Goal: Task Accomplishment & Management: Use online tool/utility

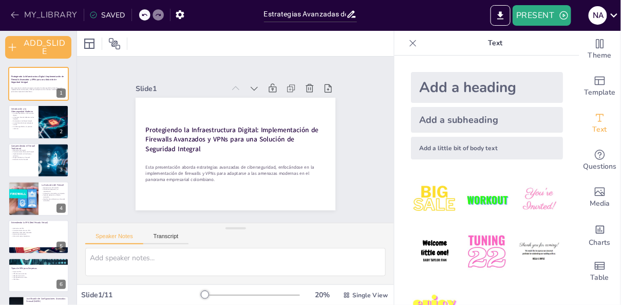
click at [37, 16] on button "MY_LIBRARY" at bounding box center [45, 15] width 74 height 16
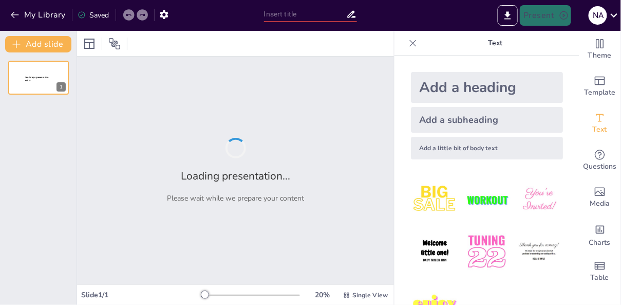
type input "ITIL y COBIT: Fundamentos para la Excelencia en la Gestión de TI"
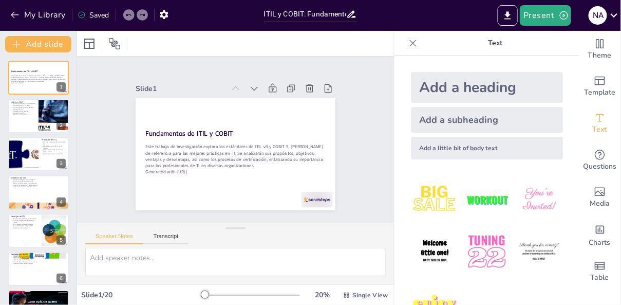
checkbox input "true"
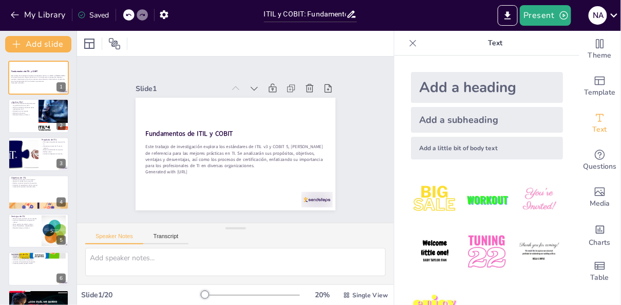
checkbox input "true"
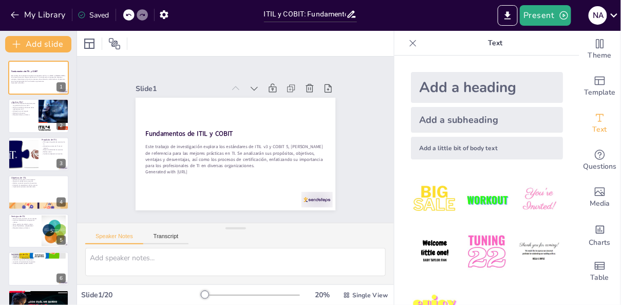
checkbox input "true"
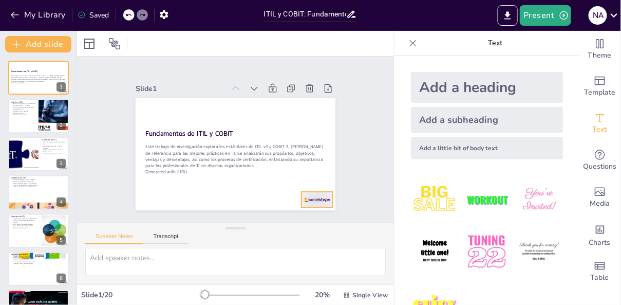
checkbox input "true"
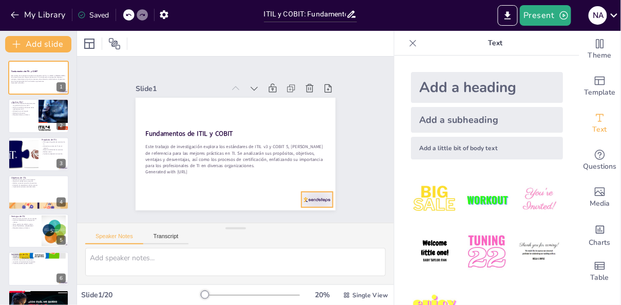
click at [323, 205] on div at bounding box center [316, 199] width 31 height 15
checkbox input "true"
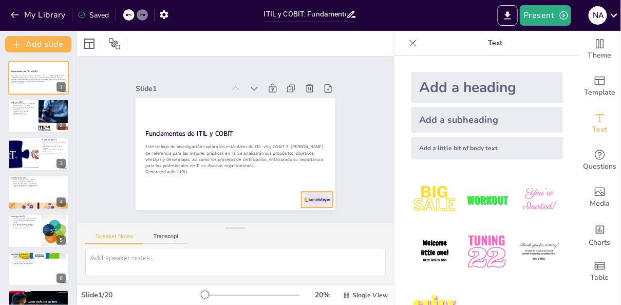
checkbox input "true"
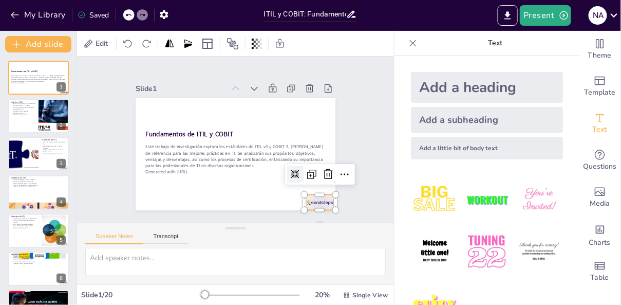
checkbox input "true"
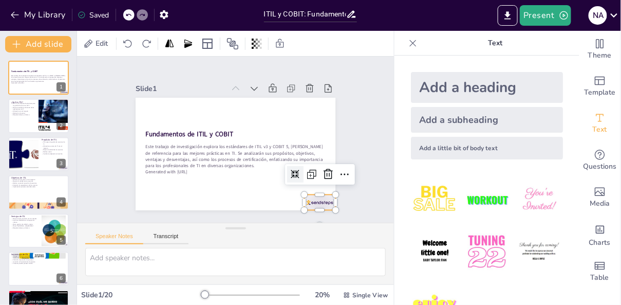
checkbox input "true"
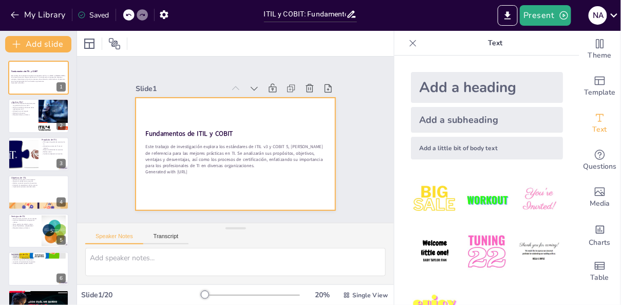
checkbox input "true"
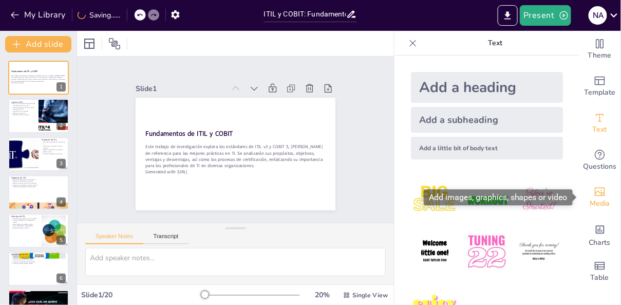
click at [603, 199] on span "Media" at bounding box center [600, 203] width 20 height 11
checkbox input "true"
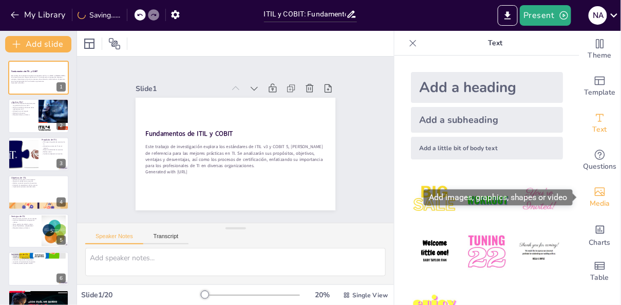
checkbox input "true"
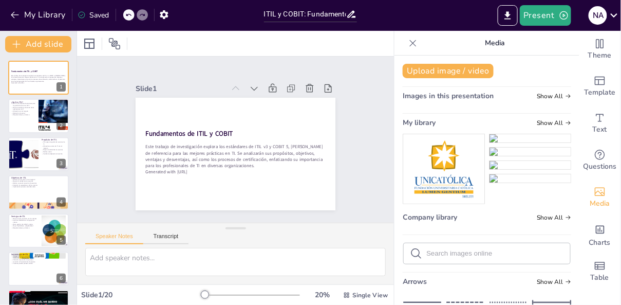
click at [455, 162] on img at bounding box center [443, 168] width 81 height 69
checkbox input "true"
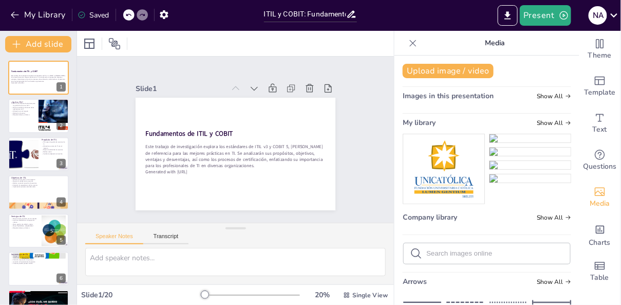
checkbox input "true"
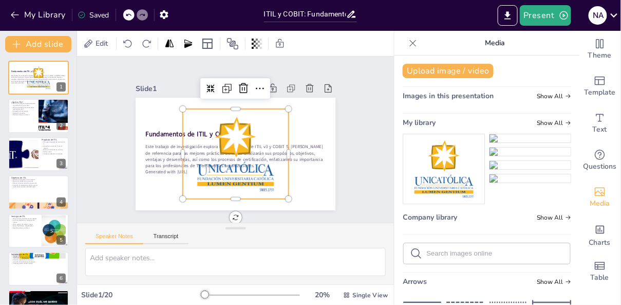
checkbox input "true"
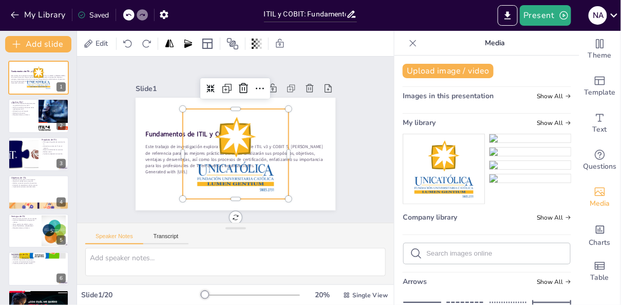
checkbox input "true"
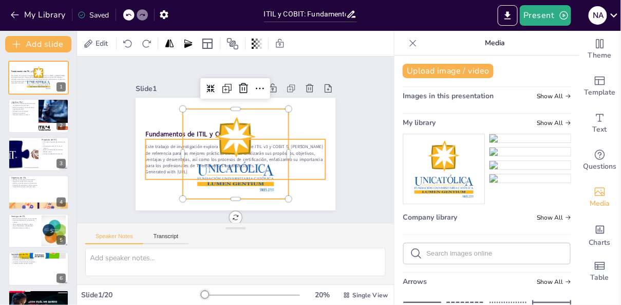
checkbox input "true"
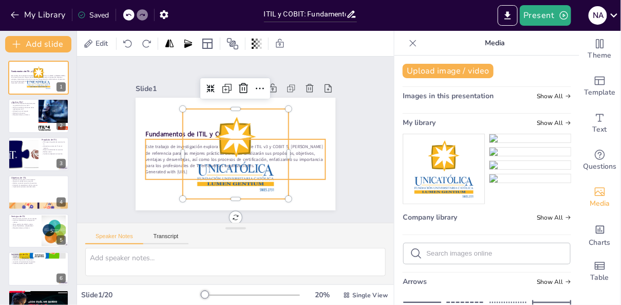
checkbox input "true"
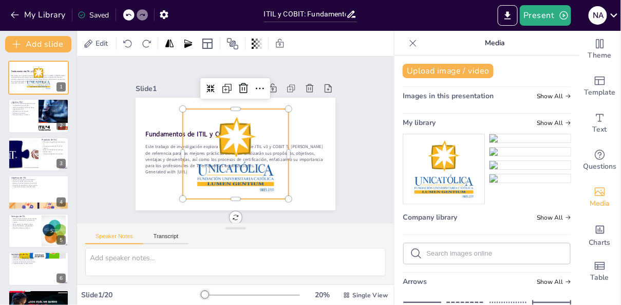
checkbox input "true"
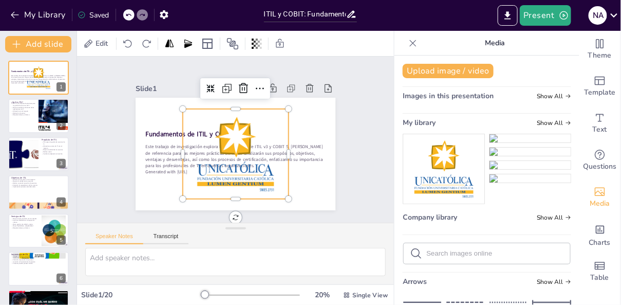
checkbox input "true"
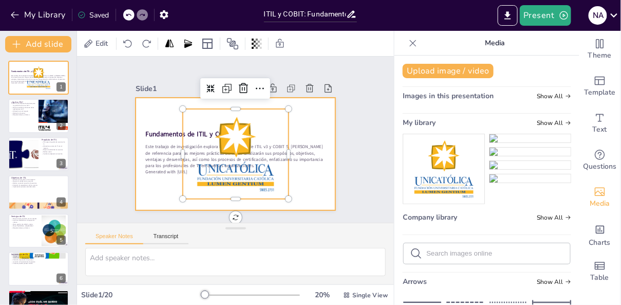
checkbox input "true"
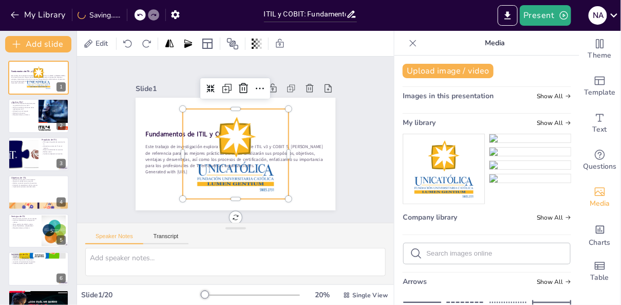
checkbox input "true"
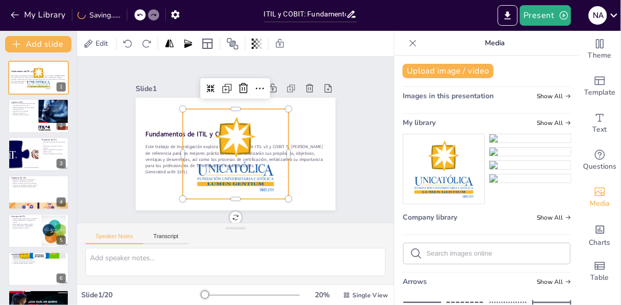
checkbox input "true"
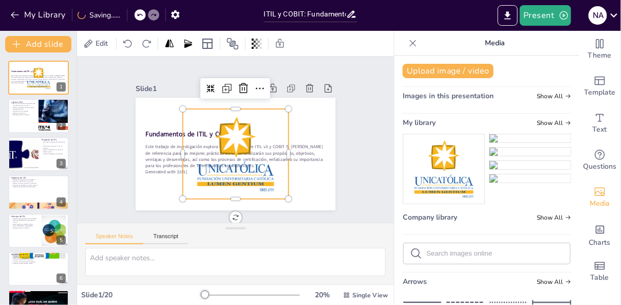
checkbox input "true"
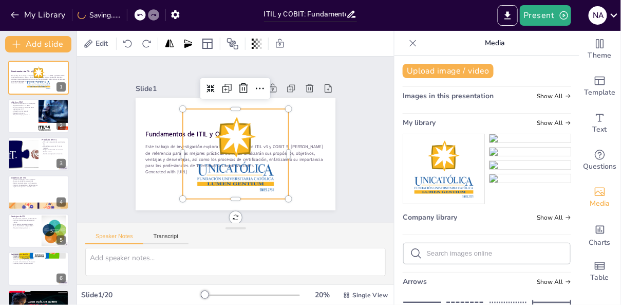
checkbox input "true"
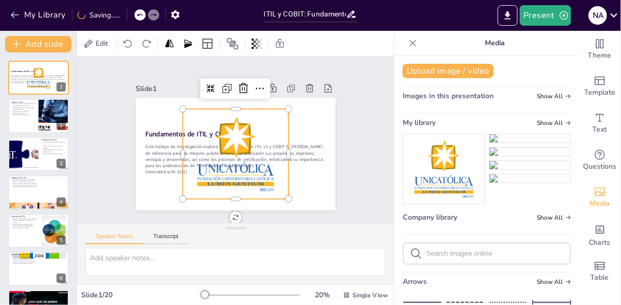
checkbox input "true"
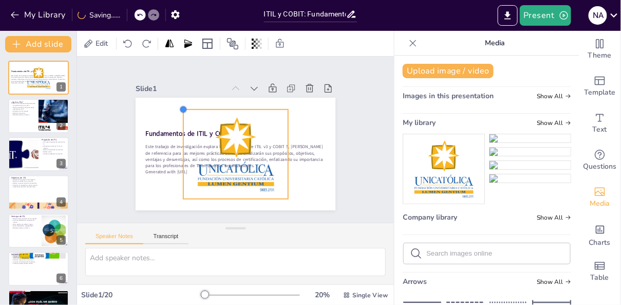
checkbox input "true"
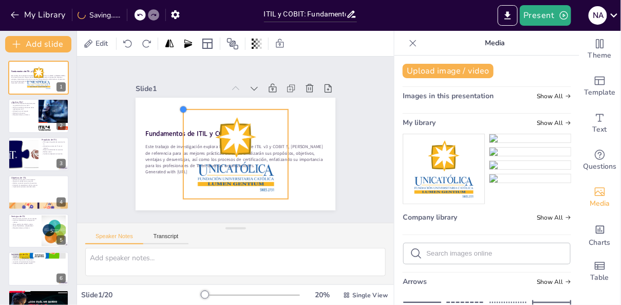
checkbox input "true"
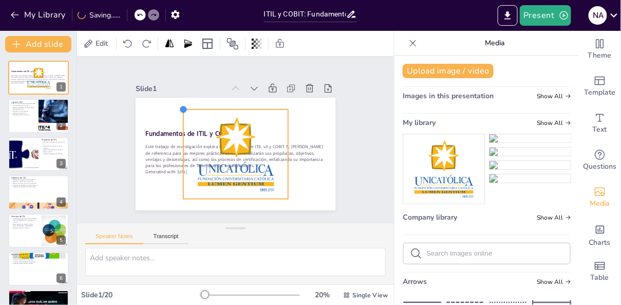
checkbox input "true"
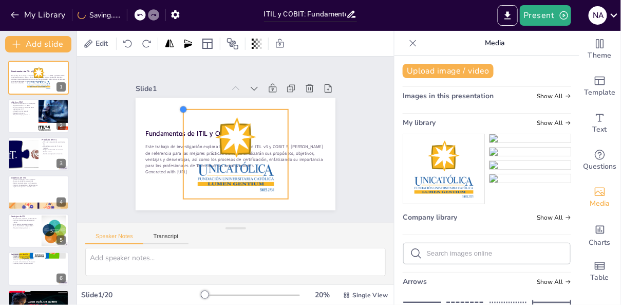
checkbox input "true"
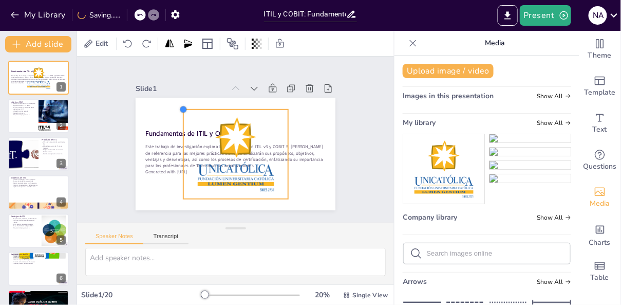
checkbox input "true"
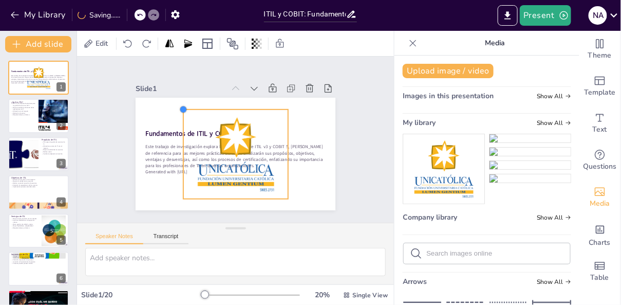
checkbox input "true"
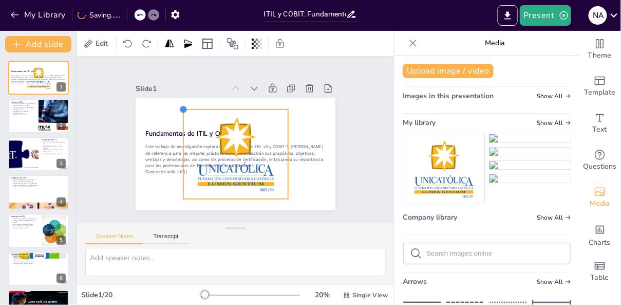
checkbox input "true"
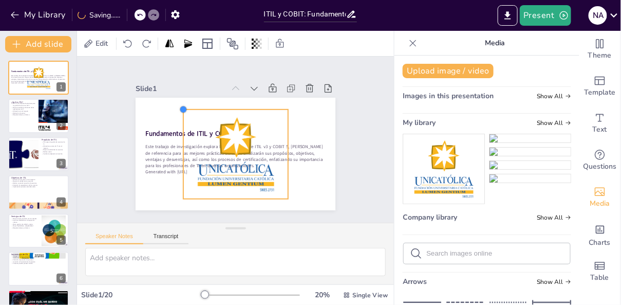
checkbox input "true"
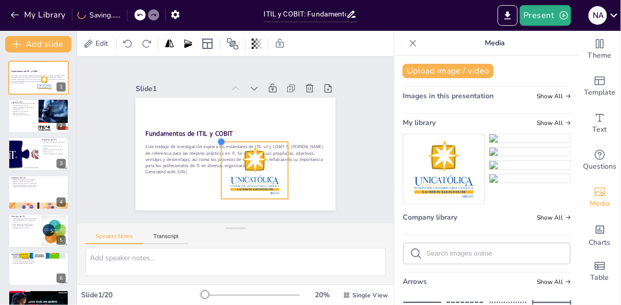
checkbox input "true"
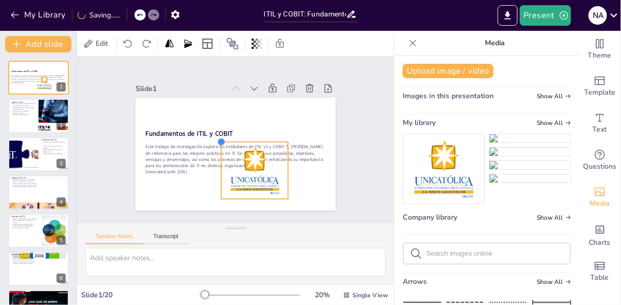
checkbox input "true"
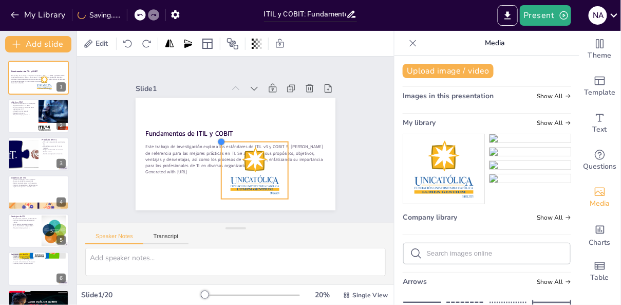
checkbox input "true"
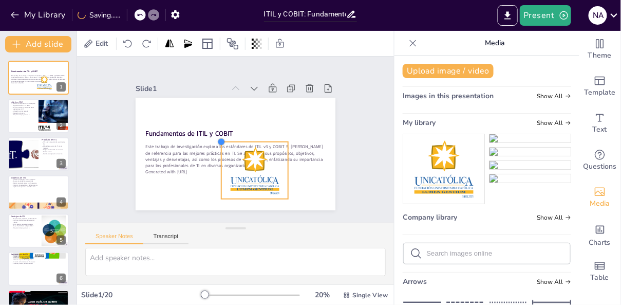
checkbox input "true"
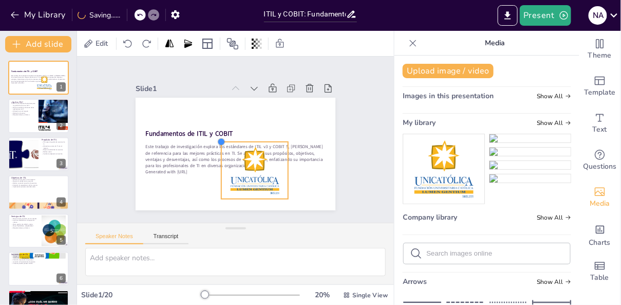
checkbox input "true"
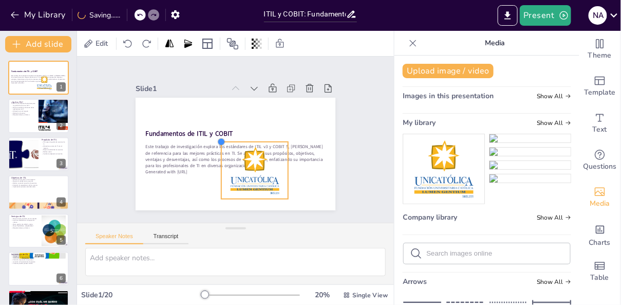
checkbox input "true"
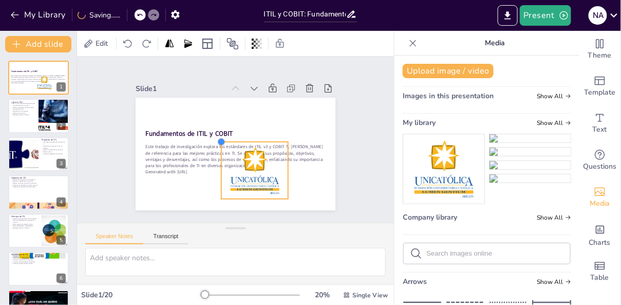
checkbox input "true"
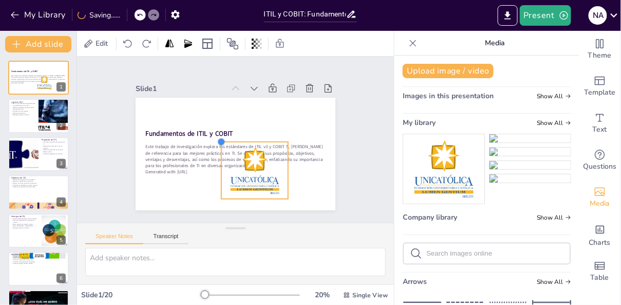
checkbox input "true"
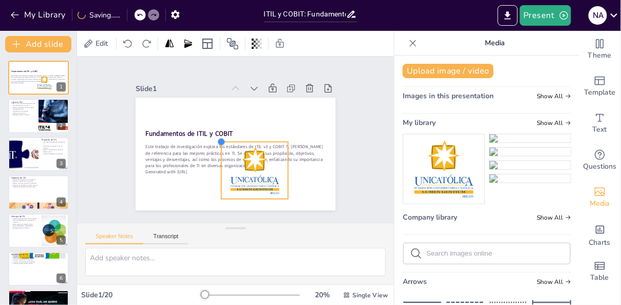
checkbox input "true"
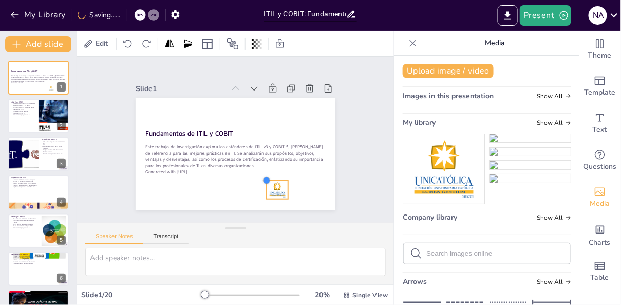
checkbox input "true"
drag, startPoint x: 182, startPoint y: 109, endPoint x: 289, endPoint y: 178, distance: 127.1
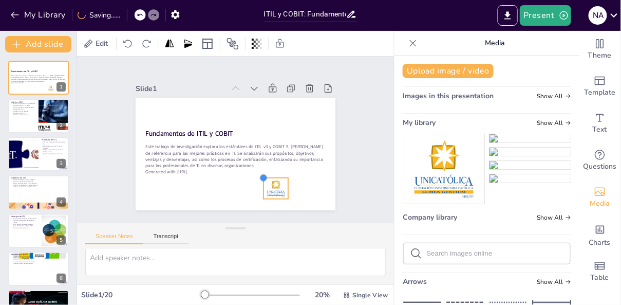
click at [289, 178] on div "Fundamentos de ITIL y COBIT Este trabajo de investigación explora los estándare…" at bounding box center [236, 154] width 200 height 112
drag, startPoint x: 278, startPoint y: 185, endPoint x: 318, endPoint y: 191, distance: 40.4
click at [318, 191] on div at bounding box center [307, 198] width 27 height 24
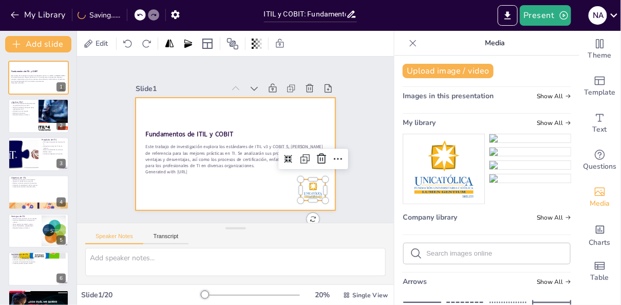
click at [259, 193] on div at bounding box center [234, 153] width 211 height 133
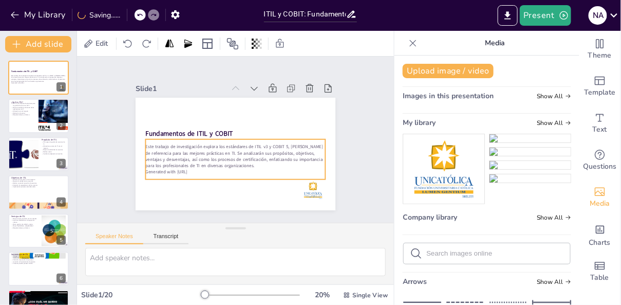
click at [200, 174] on p "Generated with Sendsteps.ai" at bounding box center [228, 171] width 177 height 44
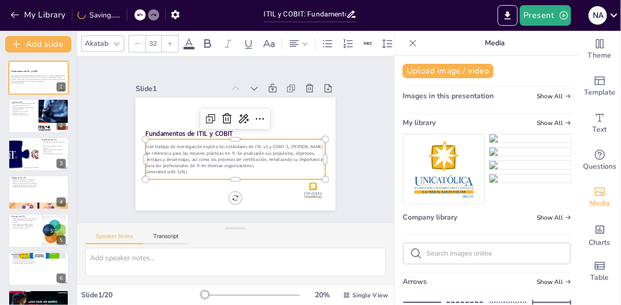
click at [200, 172] on p "Generated with Sendsteps.ai" at bounding box center [232, 171] width 180 height 25
click at [199, 172] on p "Generated with Sendsteps.ai" at bounding box center [211, 161] width 125 height 138
click at [194, 170] on p "Generated with Sendsteps.ai" at bounding box center [232, 171] width 180 height 25
click at [204, 171] on p "Generated with Sendsteps.ai" at bounding box center [232, 171] width 180 height 25
click at [199, 171] on p "Generated with Sendsteps.ai" at bounding box center [232, 171] width 180 height 25
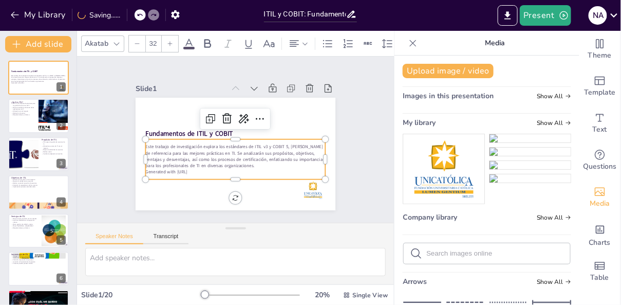
click at [199, 171] on p "Generated with Sendsteps.ai" at bounding box center [211, 161] width 125 height 138
drag, startPoint x: 203, startPoint y: 171, endPoint x: 149, endPoint y: 169, distance: 53.9
click at [149, 169] on p "Generated with Sendsteps.ai" at bounding box center [235, 171] width 180 height 6
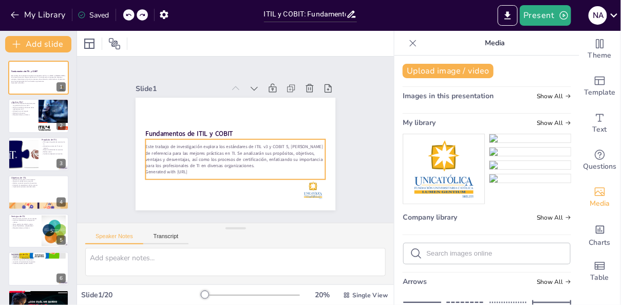
click at [203, 169] on p "Generated with Sendsteps.ai" at bounding box center [232, 171] width 180 height 25
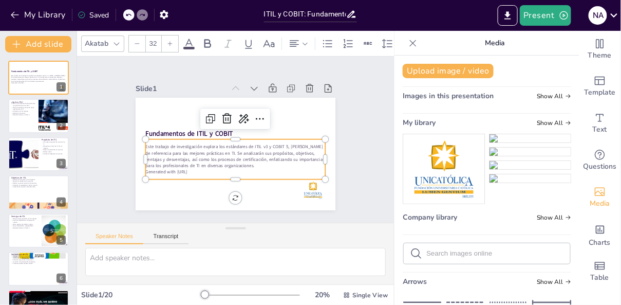
click at [201, 170] on p "Generated with Sendsteps.ai" at bounding box center [235, 171] width 180 height 6
click at [199, 171] on p "Generated with Sendsteps.ai" at bounding box center [235, 171] width 180 height 6
click at [199, 171] on p "Generated with Sendsteps.ai" at bounding box center [232, 171] width 180 height 25
click at [195, 172] on p "Generated with Sendsteps.ai" at bounding box center [235, 171] width 180 height 6
click at [201, 172] on p "Generated with Sendsteps.ai" at bounding box center [235, 171] width 180 height 6
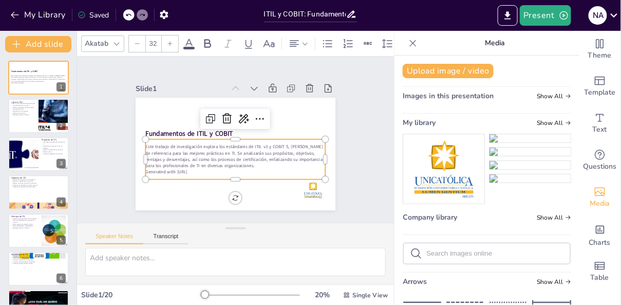
click at [199, 172] on p "Generated with Sendsteps.ai" at bounding box center [228, 171] width 177 height 44
click at [202, 172] on p "Generated with Sendsteps.ai" at bounding box center [235, 171] width 180 height 6
click at [199, 172] on p "Generated with Sendsteps.ai" at bounding box center [232, 171] width 180 height 25
click at [198, 172] on p "Generated with Sendsteps.ai" at bounding box center [232, 171] width 180 height 25
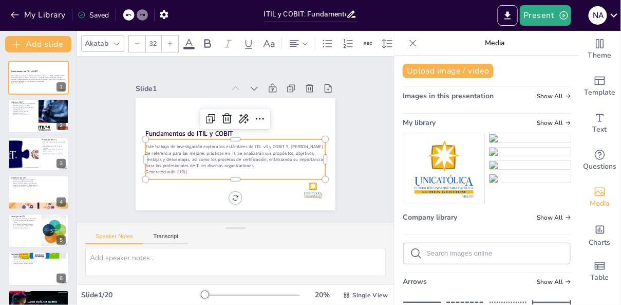
click at [192, 184] on div at bounding box center [236, 154] width 200 height 112
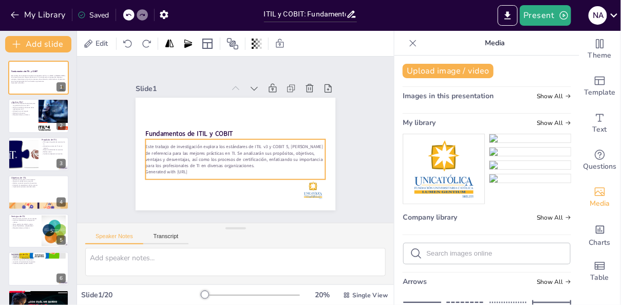
click at [197, 169] on p "Generated with Sendsteps.ai" at bounding box center [235, 171] width 180 height 6
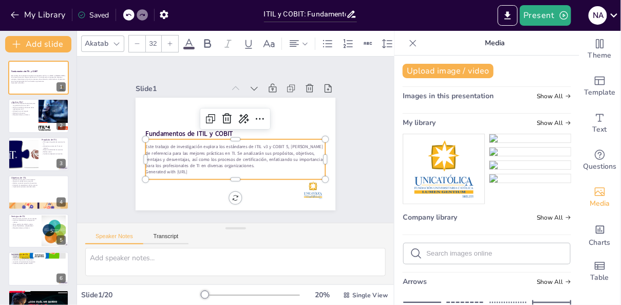
click at [200, 173] on p "Generated with Sendsteps.ai" at bounding box center [232, 171] width 180 height 25
click at [202, 172] on p "Generated with Sendsteps.ai" at bounding box center [235, 171] width 180 height 6
click at [201, 172] on p "Generated with Sendsteps.ai" at bounding box center [209, 120] width 111 height 149
click at [200, 172] on p "Generated with Sendsteps.ai" at bounding box center [232, 171] width 180 height 25
click at [199, 172] on p "Generated with Sendsteps.ai" at bounding box center [235, 171] width 180 height 6
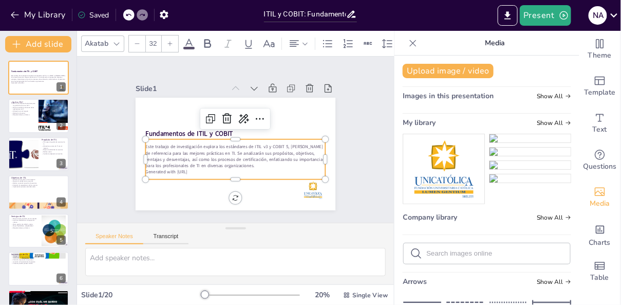
click at [199, 172] on p "Generated with Sendsteps.ai" at bounding box center [235, 171] width 180 height 6
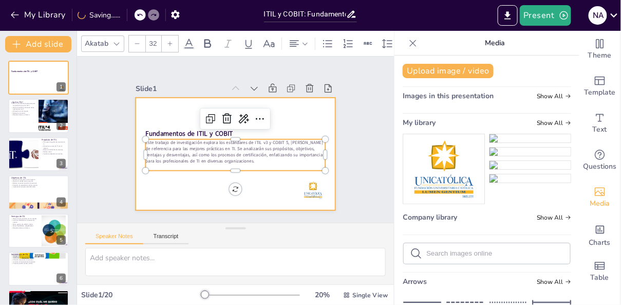
click at [202, 202] on div at bounding box center [221, 140] width 133 height 211
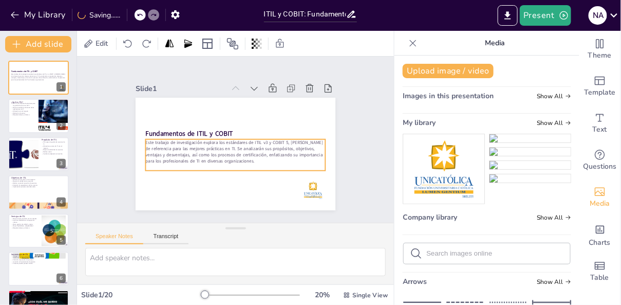
click at [219, 160] on p "Este trabajo de investigación explora los estándares de ITIL v3 y COBIT 5, marc…" at bounding box center [234, 152] width 182 height 44
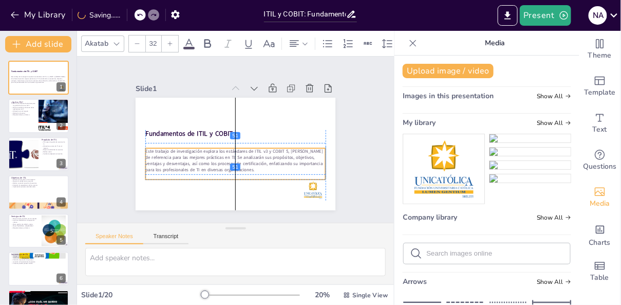
drag, startPoint x: 229, startPoint y: 155, endPoint x: 229, endPoint y: 162, distance: 7.2
click at [229, 162] on p "Este trabajo de investigación explora los estándares de ITIL v3 y COBIT 5, marc…" at bounding box center [233, 161] width 182 height 44
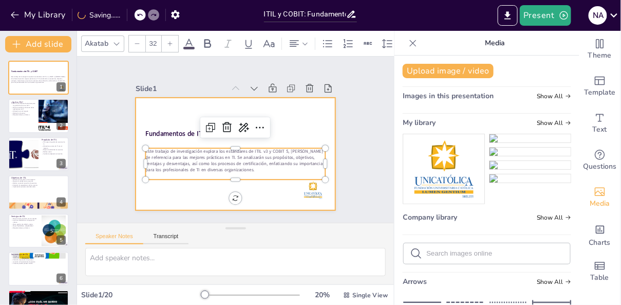
click at [206, 192] on div at bounding box center [228, 151] width 230 height 197
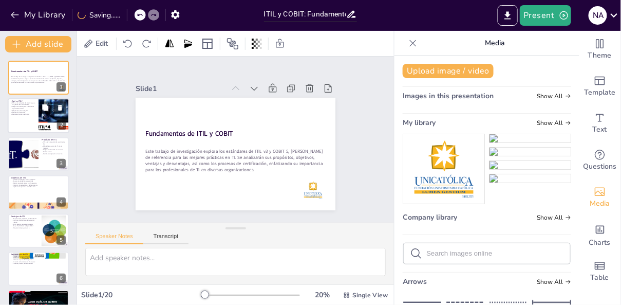
click at [22, 116] on div at bounding box center [39, 116] width 62 height 35
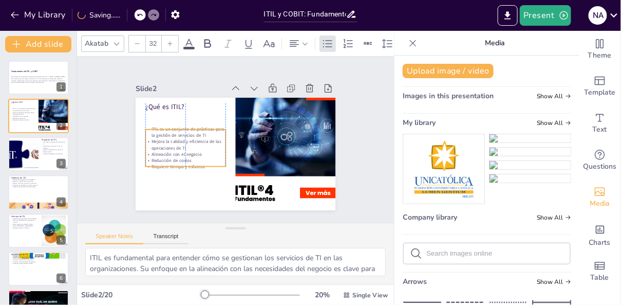
drag, startPoint x: 180, startPoint y: 134, endPoint x: 179, endPoint y: 150, distance: 17.0
click at [179, 150] on div "ITIL es un conjunto de prácticas para la gestión de servicios de TI Mejora la c…" at bounding box center [186, 126] width 91 height 72
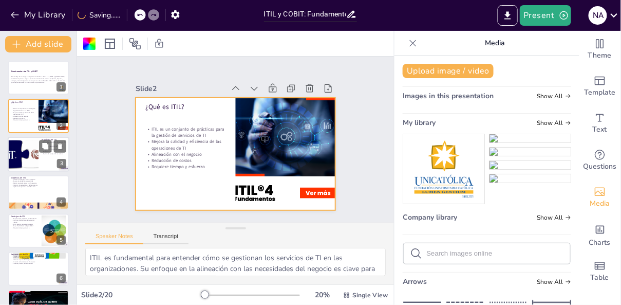
click at [47, 159] on div at bounding box center [39, 154] width 62 height 35
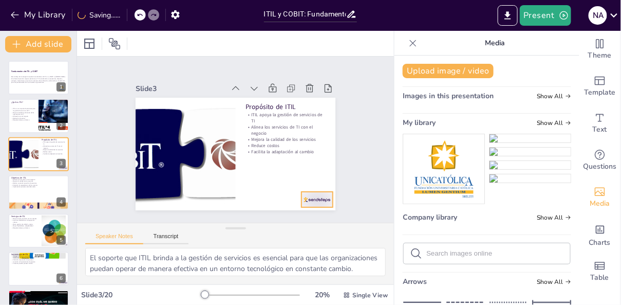
click at [317, 201] on div at bounding box center [310, 207] width 33 height 19
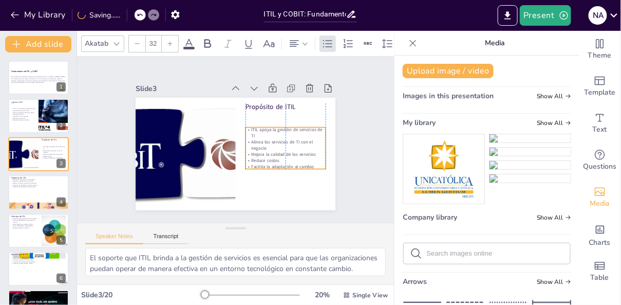
drag, startPoint x: 279, startPoint y: 146, endPoint x: 278, endPoint y: 162, distance: 16.0
click at [278, 162] on p "Reduce costos" at bounding box center [283, 165] width 80 height 14
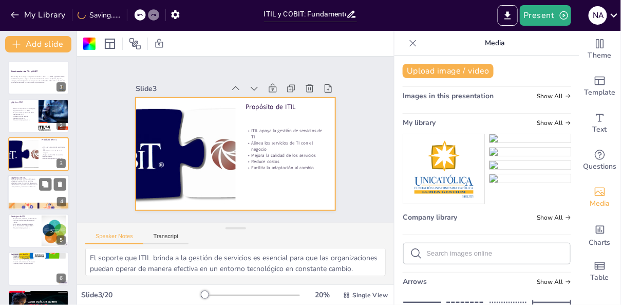
click at [29, 193] on div at bounding box center [39, 192] width 62 height 35
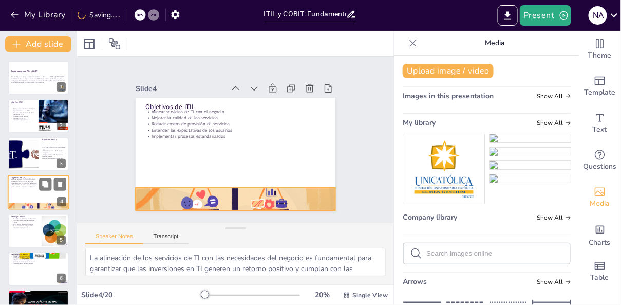
scroll to position [13, 0]
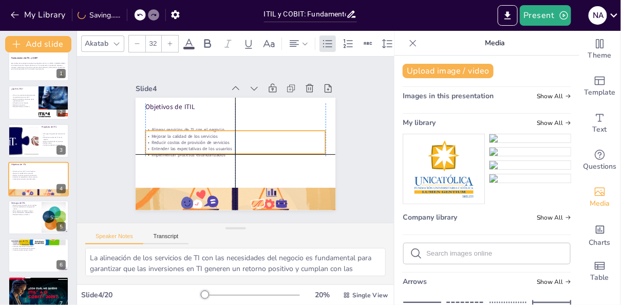
drag, startPoint x: 183, startPoint y: 135, endPoint x: 183, endPoint y: 155, distance: 20.5
click at [199, 155] on p "Implementar procesos estandarizados" at bounding box center [221, 136] width 44 height 177
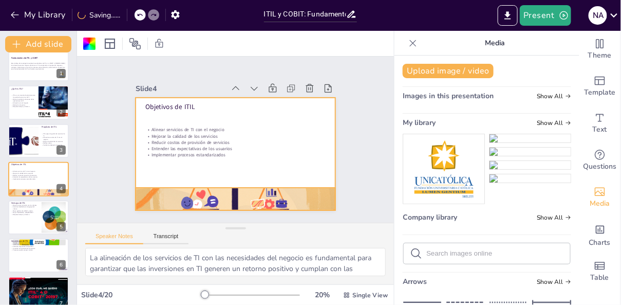
click at [235, 175] on div "Objetivos de ITIL Alinear servicios de TI con el negocio Mejorar la calidad de …" at bounding box center [263, 109] width 148 height 134
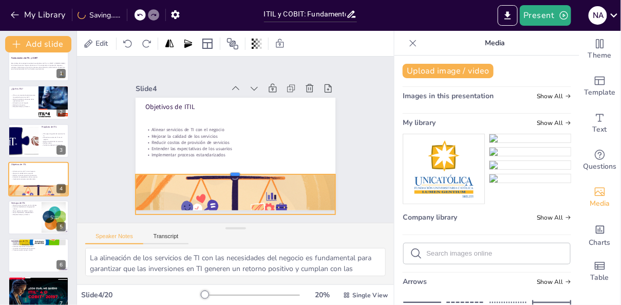
drag, startPoint x: 235, startPoint y: 190, endPoint x: 241, endPoint y: 172, distance: 18.5
click at [241, 172] on div at bounding box center [232, 169] width 200 height 29
click at [205, 226] on div "Speaker Notes Transcript" at bounding box center [235, 235] width 317 height 25
click at [211, 219] on div "Slide 1 Fundamentos de ITIL y COBIT Este trabajo de investigación explora los e…" at bounding box center [235, 140] width 332 height 198
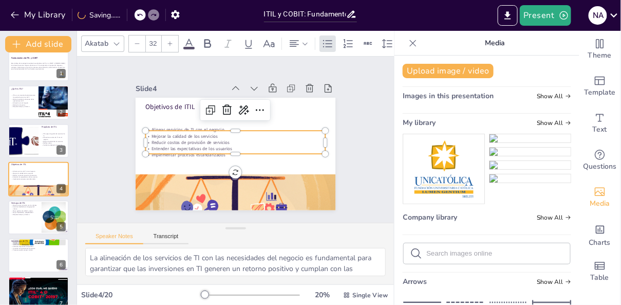
click at [253, 157] on div "Objetivos de ITIL Alinear servicios de TI con el negocio Mejorar la calidad de …" at bounding box center [233, 153] width 211 height 133
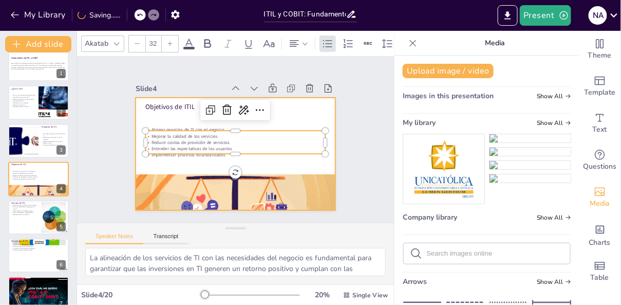
click at [198, 170] on div at bounding box center [234, 153] width 211 height 133
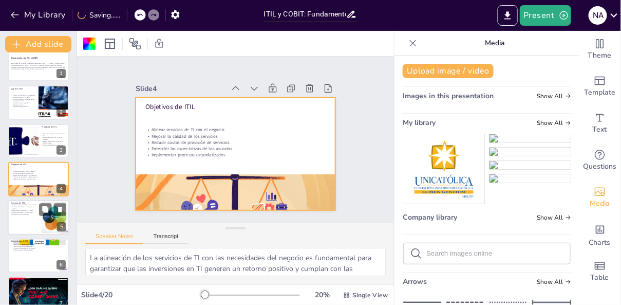
click at [21, 221] on div at bounding box center [39, 217] width 62 height 35
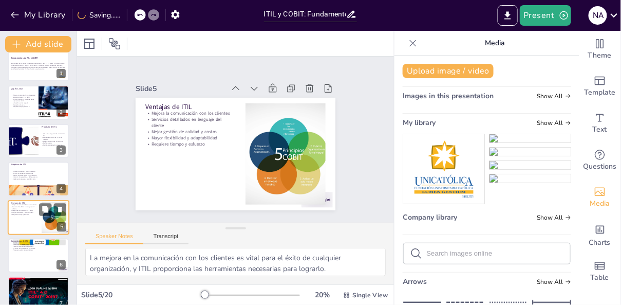
scroll to position [52, 0]
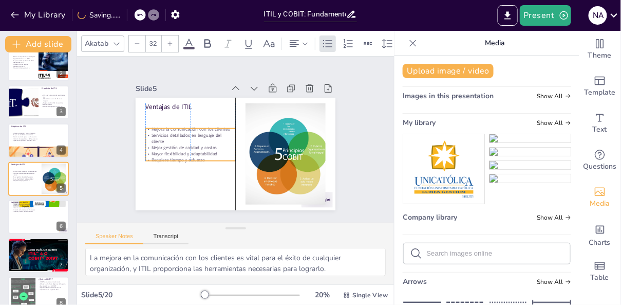
drag, startPoint x: 187, startPoint y: 145, endPoint x: 187, endPoint y: 161, distance: 15.9
click at [187, 161] on p "Requiere tiempo y esfuerzo" at bounding box center [190, 160] width 90 height 6
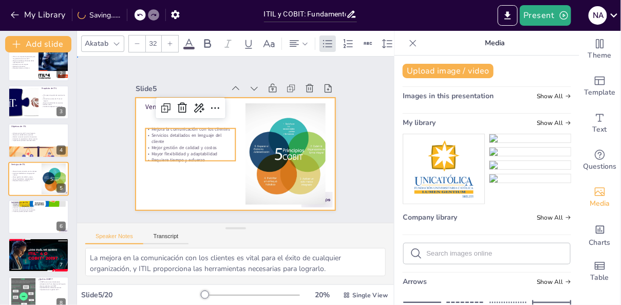
click at [181, 184] on div at bounding box center [236, 154] width 200 height 112
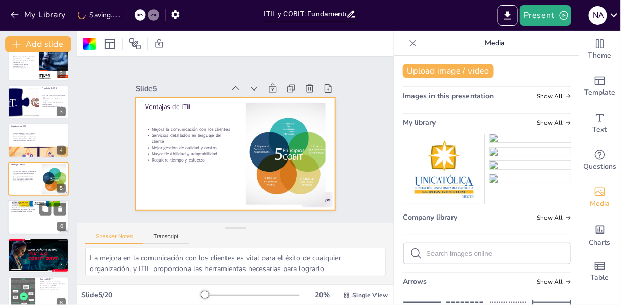
click at [29, 221] on div at bounding box center [39, 216] width 62 height 35
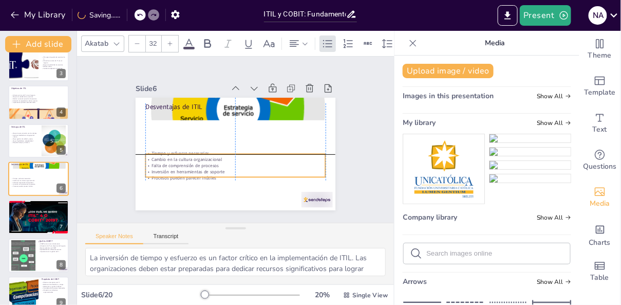
drag, startPoint x: 183, startPoint y: 138, endPoint x: 183, endPoint y: 183, distance: 44.7
click at [200, 183] on div "Desventajas de ITIL Tiempo y esfuerzo necesarios Cambio en la cultura organizac…" at bounding box center [267, 167] width 134 height 148
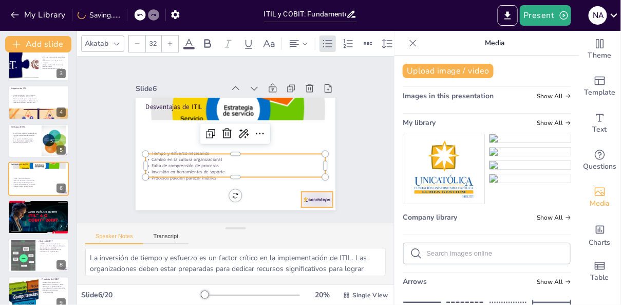
click at [314, 204] on div at bounding box center [303, 215] width 34 height 22
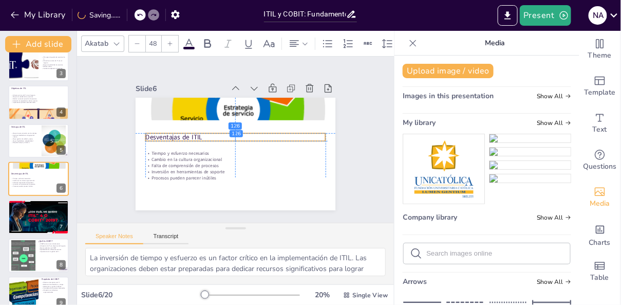
drag, startPoint x: 211, startPoint y: 108, endPoint x: 213, endPoint y: 138, distance: 29.9
click at [213, 138] on p "Desventajas de ITIL" at bounding box center [236, 137] width 174 height 64
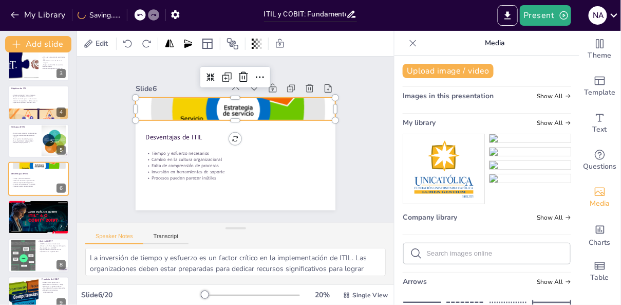
click at [186, 113] on div at bounding box center [242, 109] width 234 height 220
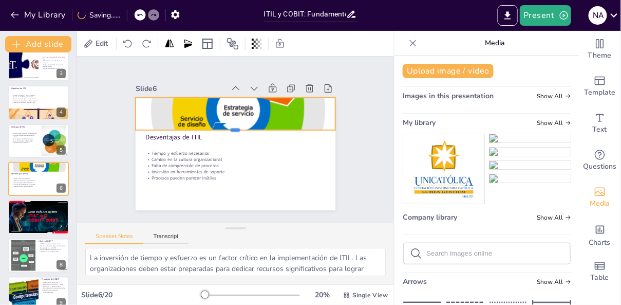
drag, startPoint x: 236, startPoint y: 121, endPoint x: 237, endPoint y: 131, distance: 9.8
click at [237, 131] on div at bounding box center [236, 134] width 197 height 50
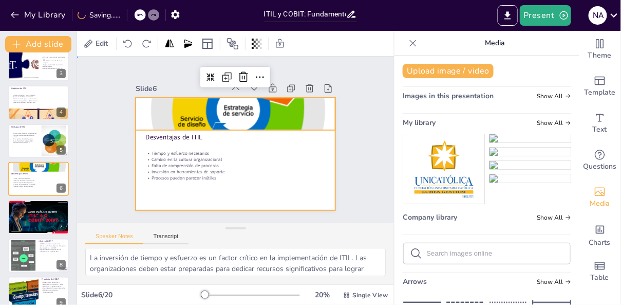
click at [257, 190] on div at bounding box center [222, 143] width 169 height 225
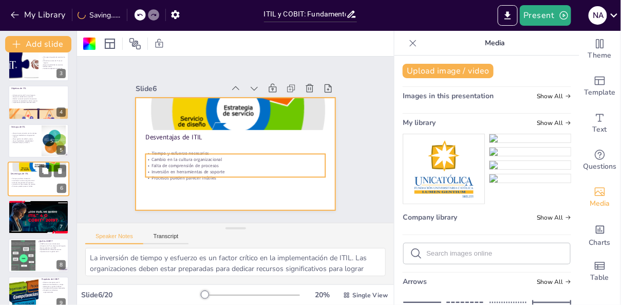
click at [42, 184] on p "Inversión en herramientas de soporte" at bounding box center [38, 184] width 55 height 2
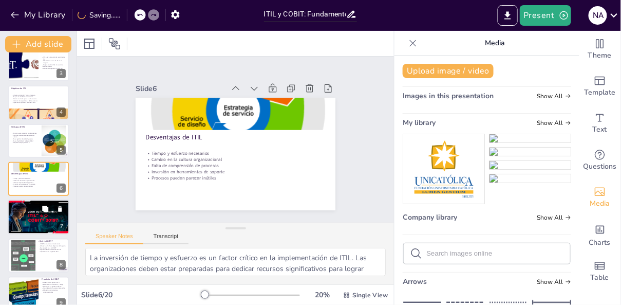
click at [38, 220] on div at bounding box center [38, 217] width 75 height 35
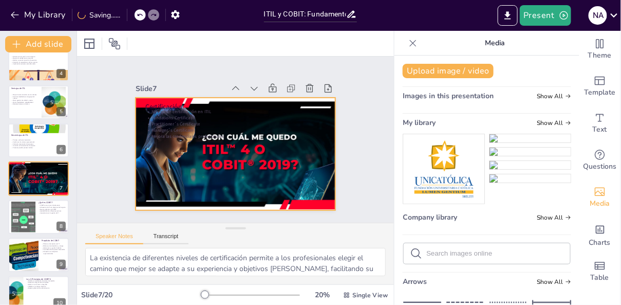
click at [249, 193] on div at bounding box center [233, 153] width 253 height 137
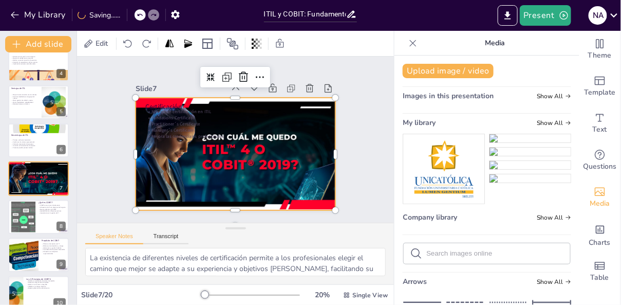
click at [233, 177] on div at bounding box center [226, 150] width 256 height 246
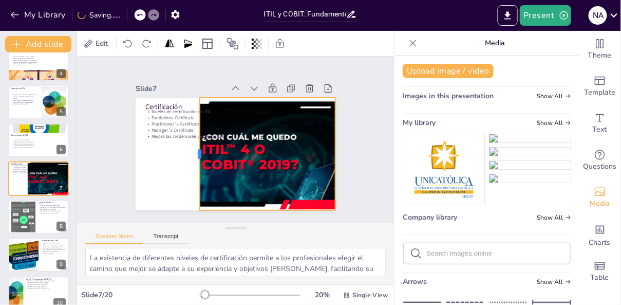
drag, startPoint x: 135, startPoint y: 155, endPoint x: 199, endPoint y: 154, distance: 64.2
click at [199, 154] on div at bounding box center [193, 145] width 31 height 112
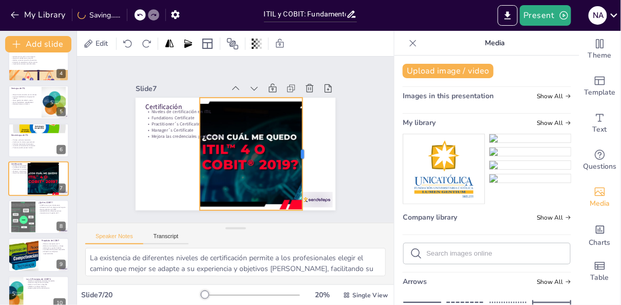
drag, startPoint x: 336, startPoint y: 152, endPoint x: 303, endPoint y: 155, distance: 33.0
click at [303, 155] on div at bounding box center [305, 161] width 20 height 112
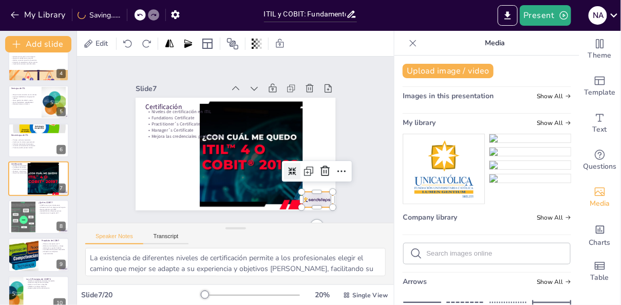
click at [316, 196] on div at bounding box center [316, 199] width 31 height 15
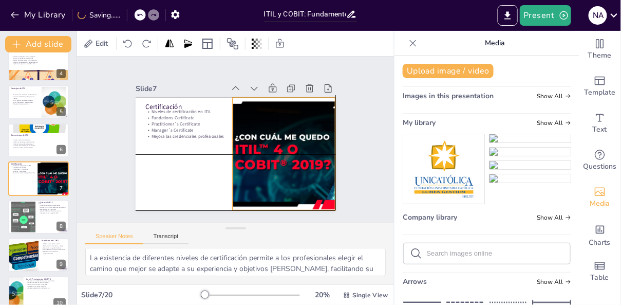
drag, startPoint x: 269, startPoint y: 191, endPoint x: 299, endPoint y: 188, distance: 30.4
click at [299, 188] on div at bounding box center [266, 156] width 253 height 137
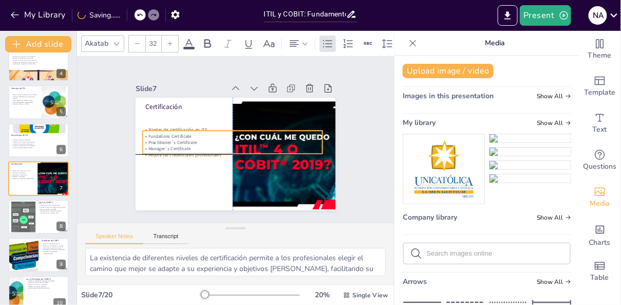
drag, startPoint x: 177, startPoint y: 129, endPoint x: 171, endPoint y: 148, distance: 20.3
click at [171, 148] on p "Manager´s Certificate" at bounding box center [233, 148] width 180 height 6
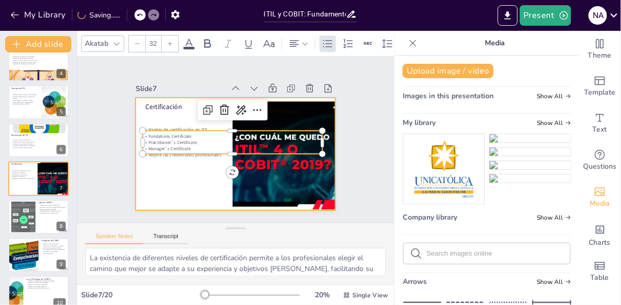
click at [169, 119] on div at bounding box center [233, 153] width 211 height 133
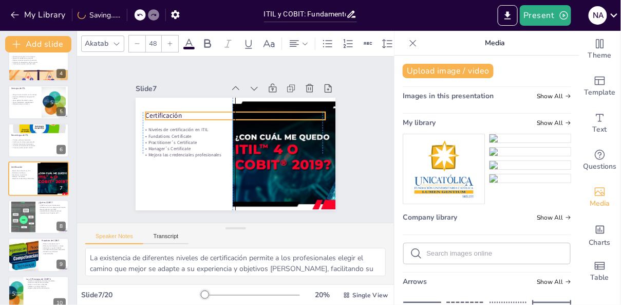
drag, startPoint x: 173, startPoint y: 108, endPoint x: 173, endPoint y: 117, distance: 8.7
click at [173, 117] on p "Certificación" at bounding box center [243, 117] width 174 height 64
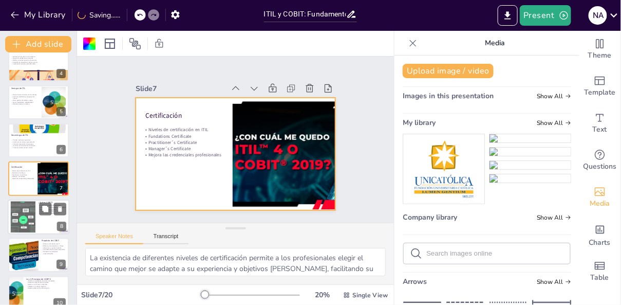
click at [45, 222] on div at bounding box center [39, 216] width 62 height 35
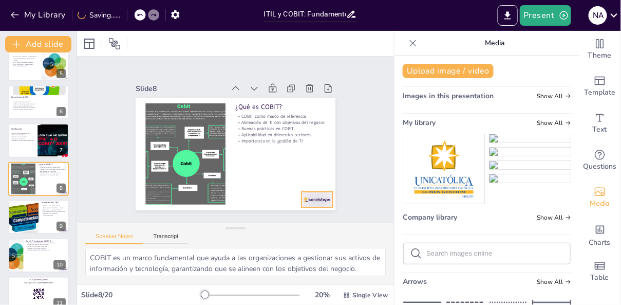
click at [315, 196] on div at bounding box center [316, 199] width 31 height 15
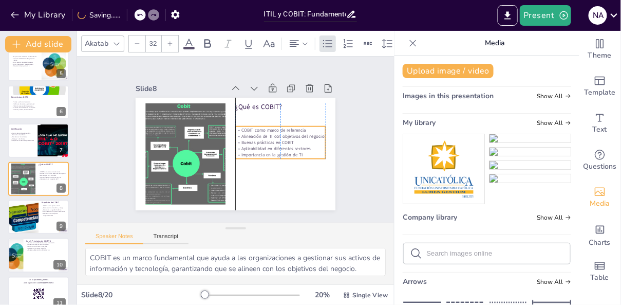
drag, startPoint x: 286, startPoint y: 137, endPoint x: 286, endPoint y: 150, distance: 13.9
click at [286, 150] on p "Aplicabilidad en diferentes sectores" at bounding box center [280, 148] width 90 height 6
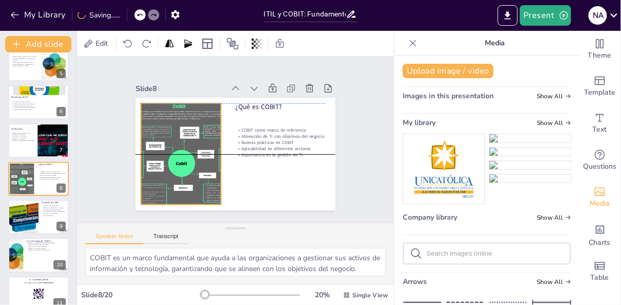
drag, startPoint x: 181, startPoint y: 169, endPoint x: 177, endPoint y: 167, distance: 5.3
click at [177, 167] on div at bounding box center [185, 113] width 168 height 165
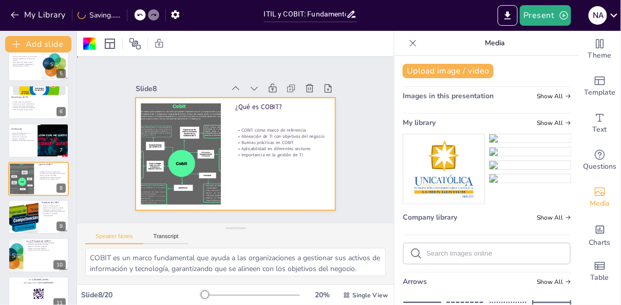
click at [252, 190] on div at bounding box center [234, 153] width 211 height 132
click at [46, 221] on div at bounding box center [39, 216] width 62 height 35
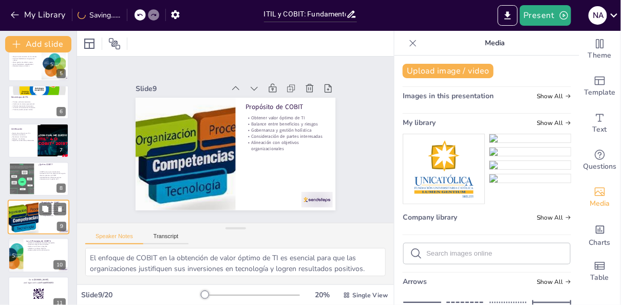
scroll to position [204, 0]
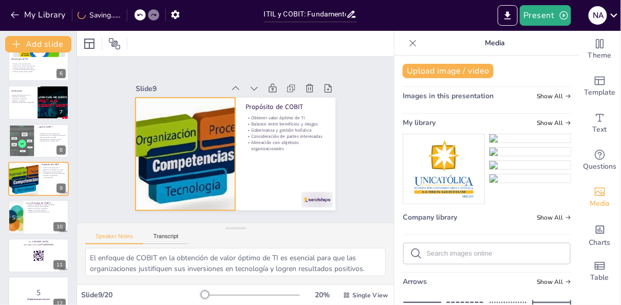
click at [191, 172] on div at bounding box center [186, 121] width 196 height 185
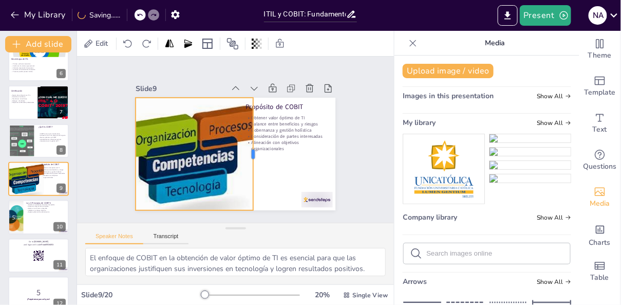
drag, startPoint x: 236, startPoint y: 154, endPoint x: 255, endPoint y: 154, distance: 18.5
click at [255, 154] on div at bounding box center [257, 154] width 8 height 112
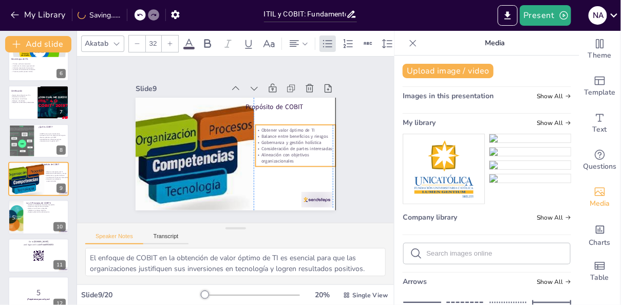
drag, startPoint x: 272, startPoint y: 146, endPoint x: 282, endPoint y: 159, distance: 16.0
click at [282, 159] on p "Alineación con objetivos organizacionales" at bounding box center [290, 170] width 81 height 29
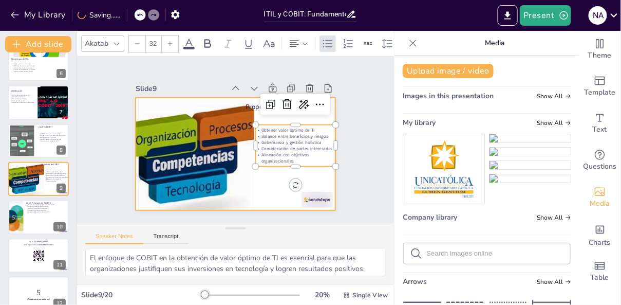
click at [257, 112] on div at bounding box center [232, 153] width 219 height 151
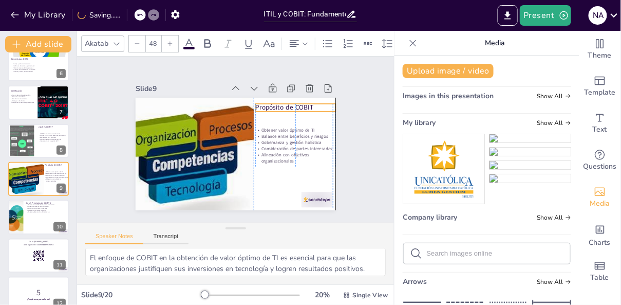
drag, startPoint x: 263, startPoint y: 107, endPoint x: 275, endPoint y: 107, distance: 11.8
click at [275, 108] on p "Propósito de COBIT" at bounding box center [301, 121] width 80 height 26
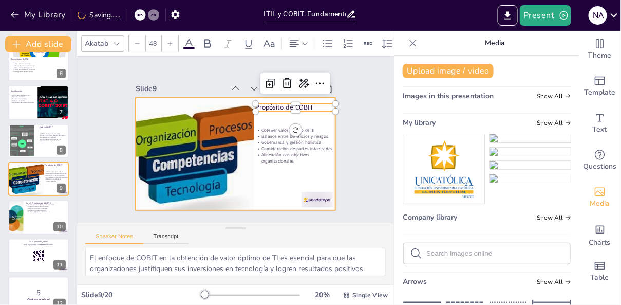
click at [275, 185] on div at bounding box center [234, 153] width 211 height 132
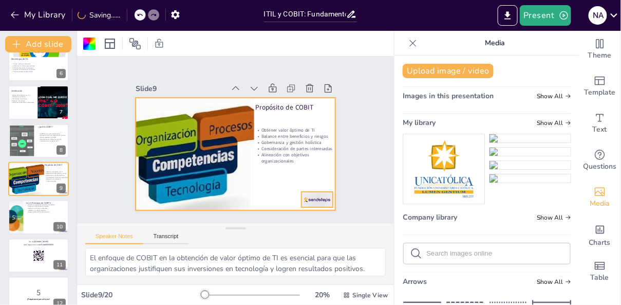
click at [204, 215] on div at bounding box center [194, 232] width 22 height 34
click at [287, 189] on div at bounding box center [234, 153] width 211 height 132
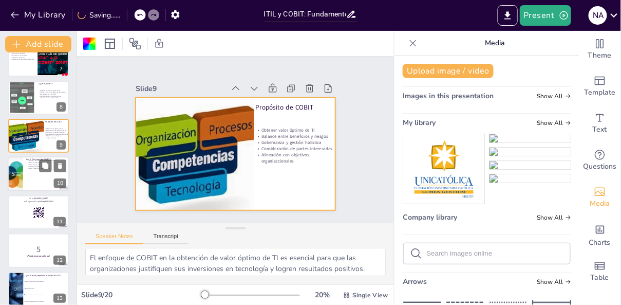
scroll to position [249, 0]
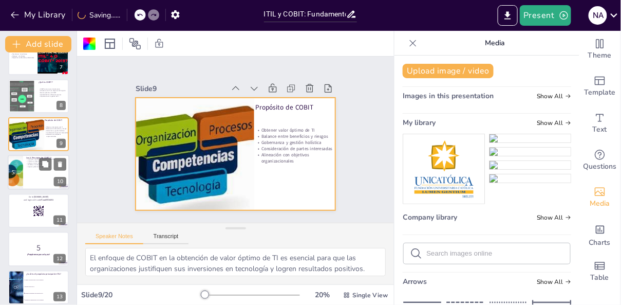
click at [40, 187] on div at bounding box center [39, 172] width 62 height 35
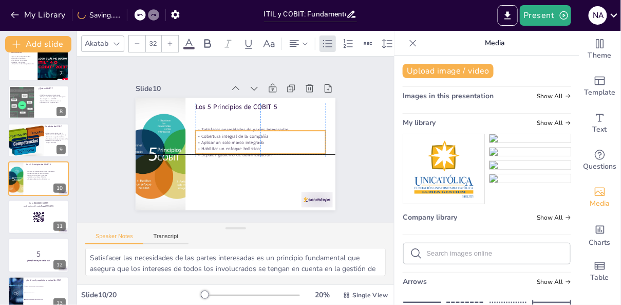
drag, startPoint x: 237, startPoint y: 137, endPoint x: 236, endPoint y: 158, distance: 21.1
click at [236, 108] on div "Los 5 Principios de COBIT 5 Satisfacer necesidades de partes interesadas Cobert…" at bounding box center [239, 97] width 199 height 21
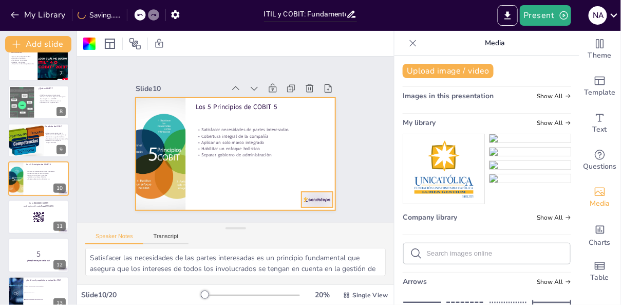
click at [261, 223] on div at bounding box center [245, 240] width 32 height 34
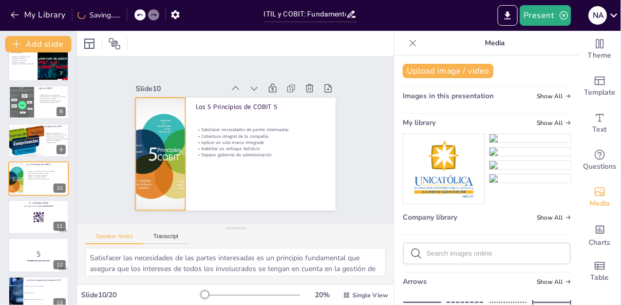
click at [174, 170] on div at bounding box center [159, 138] width 187 height 145
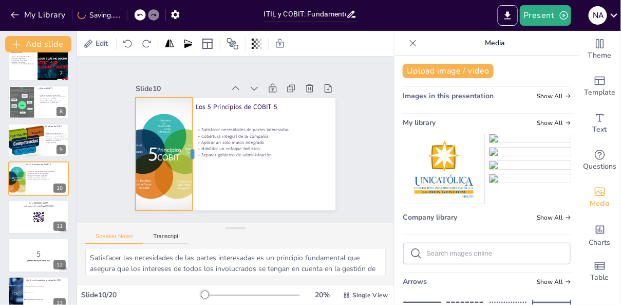
drag, startPoint x: 187, startPoint y: 159, endPoint x: 194, endPoint y: 158, distance: 7.2
click at [194, 158] on div at bounding box center [195, 149] width 20 height 112
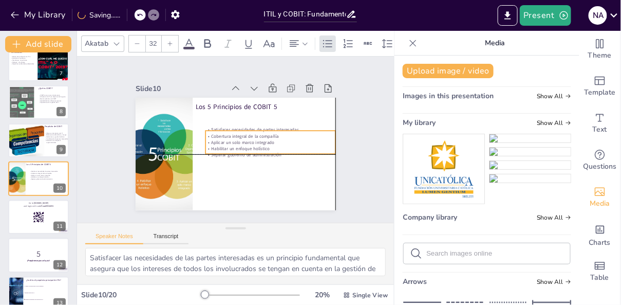
drag, startPoint x: 234, startPoint y: 147, endPoint x: 244, endPoint y: 147, distance: 10.3
click at [244, 147] on p "Habilitar un enfoque holístico" at bounding box center [270, 148] width 130 height 6
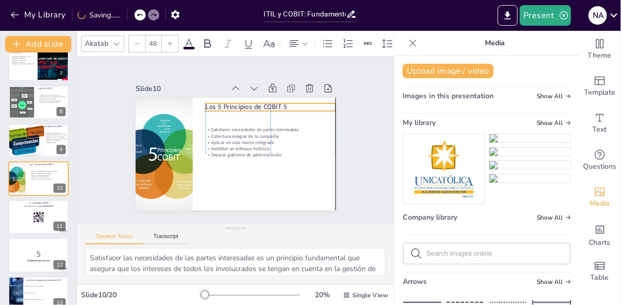
drag, startPoint x: 215, startPoint y: 109, endPoint x: 227, endPoint y: 109, distance: 12.3
click at [263, 109] on p "Los 5 Principios de COBIT 5" at bounding box center [267, 174] width 9 height 130
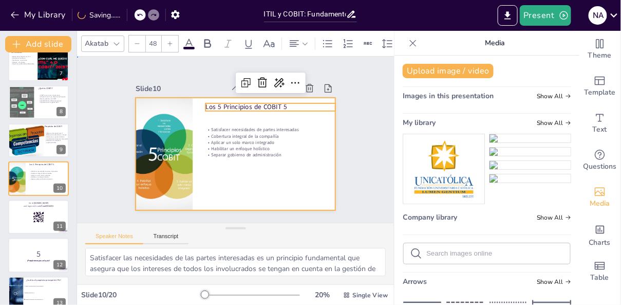
click at [193, 155] on div at bounding box center [224, 149] width 217 height 224
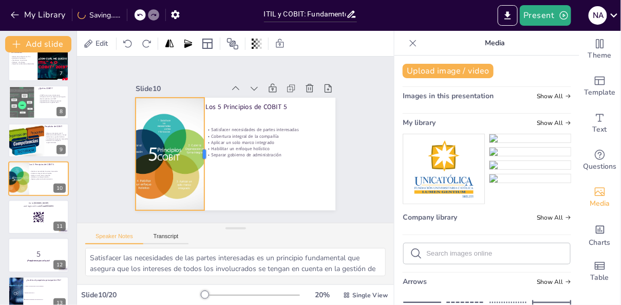
drag, startPoint x: 194, startPoint y: 154, endPoint x: 205, endPoint y: 153, distance: 11.9
click at [205, 136] on div at bounding box center [233, 109] width 106 height 53
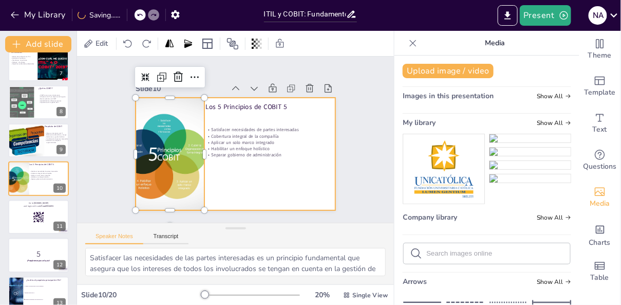
click at [234, 176] on div at bounding box center [233, 153] width 211 height 133
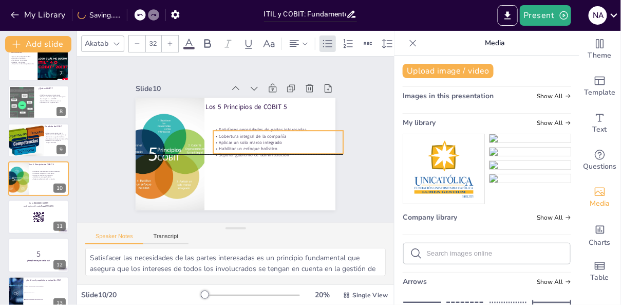
drag, startPoint x: 239, startPoint y: 156, endPoint x: 247, endPoint y: 156, distance: 7.7
click at [247, 156] on p "Separar gobierno de administración" at bounding box center [274, 163] width 128 height 33
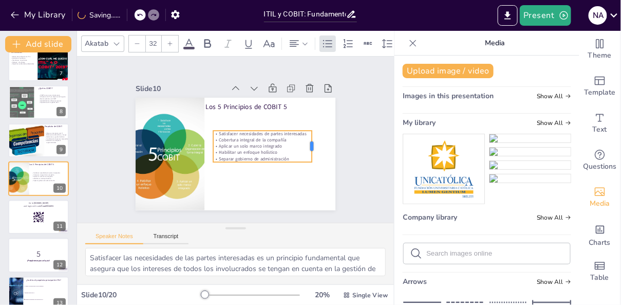
drag, startPoint x: 344, startPoint y: 141, endPoint x: 312, endPoint y: 141, distance: 31.3
click at [270, 210] on div at bounding box center [254, 218] width 32 height 17
drag, startPoint x: 258, startPoint y: 147, endPoint x: 275, endPoint y: 147, distance: 17.5
click at [275, 147] on p "Aplicar un solo marco integrado" at bounding box center [279, 151] width 99 height 16
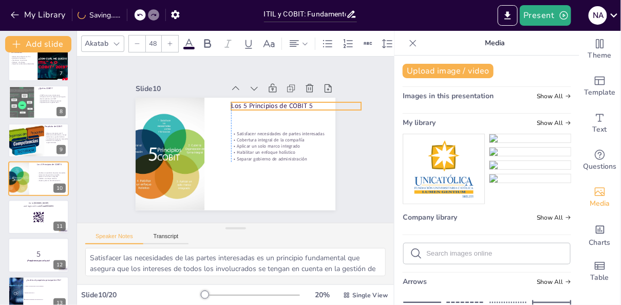
drag, startPoint x: 234, startPoint y: 108, endPoint x: 256, endPoint y: 107, distance: 22.1
click at [256, 107] on p "Los 5 Principios de COBIT 5" at bounding box center [304, 134] width 123 height 62
drag, startPoint x: 363, startPoint y: 109, endPoint x: 320, endPoint y: 109, distance: 42.6
click at [320, 109] on div "Los 5 Principios de COBIT 5 Satisfacer necesidades de partes interesadas Cobert…" at bounding box center [232, 153] width 219 height 151
drag, startPoint x: 369, startPoint y: 111, endPoint x: 327, endPoint y: 112, distance: 42.1
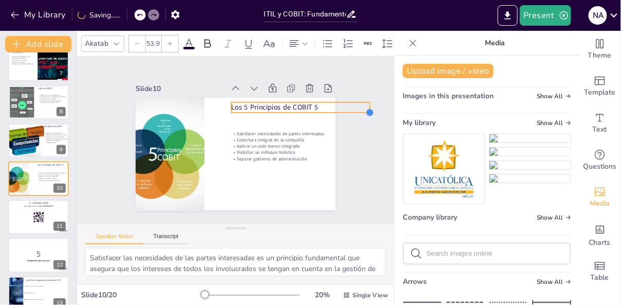
click at [314, 112] on div "Los 5 Principios de COBIT 5 Satisfacer necesidades de partes interesadas Cobert…" at bounding box center [222, 134] width 184 height 229
drag, startPoint x: 377, startPoint y: 107, endPoint x: 328, endPoint y: 108, distance: 49.8
click at [330, 112] on div at bounding box center [334, 117] width 9 height 11
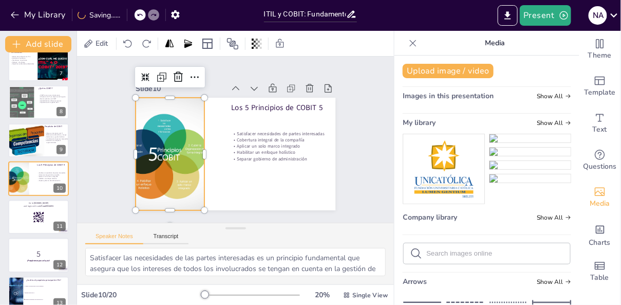
click at [199, 153] on div at bounding box center [163, 114] width 201 height 181
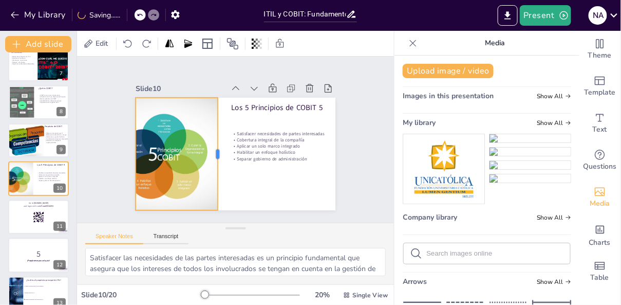
drag, startPoint x: 206, startPoint y: 153, endPoint x: 219, endPoint y: 153, distance: 13.4
click at [219, 153] on div at bounding box center [218, 148] width 43 height 109
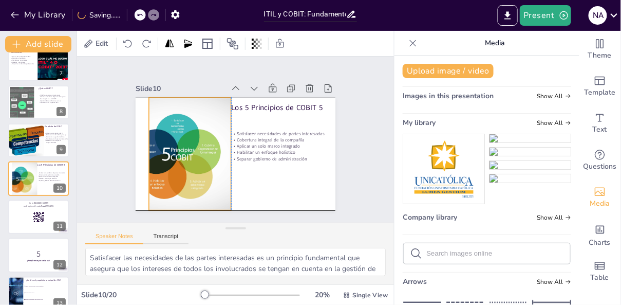
drag, startPoint x: 188, startPoint y: 158, endPoint x: 200, endPoint y: 157, distance: 11.3
click at [200, 157] on div at bounding box center [173, 154] width 167 height 112
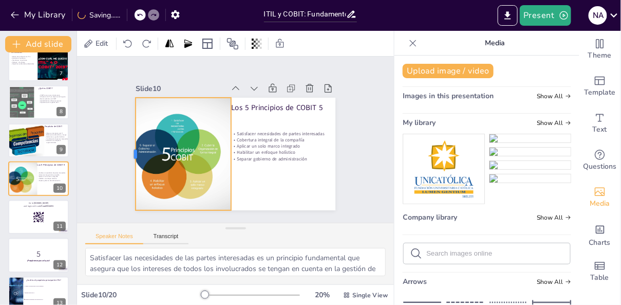
drag, startPoint x: 147, startPoint y: 154, endPoint x: 134, endPoint y: 154, distance: 13.4
click at [134, 154] on div at bounding box center [134, 110] width 53 height 106
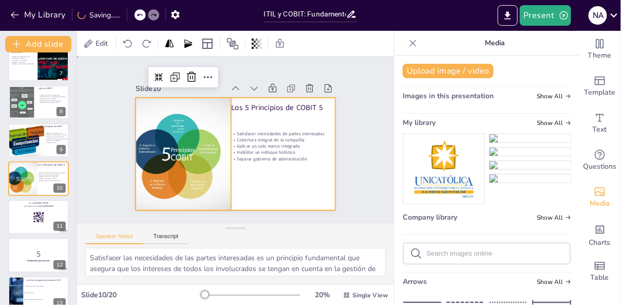
click at [286, 193] on div at bounding box center [222, 143] width 168 height 225
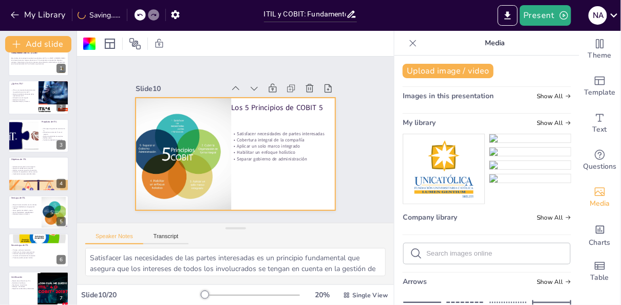
scroll to position [0, 0]
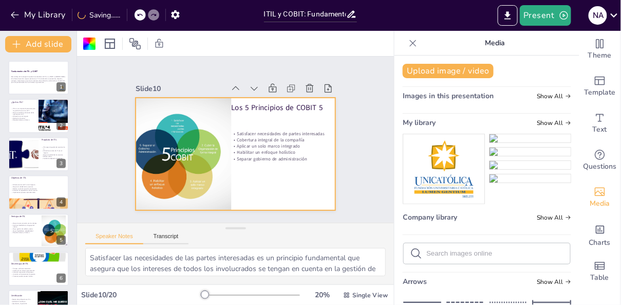
click at [415, 43] on icon at bounding box center [413, 43] width 10 height 10
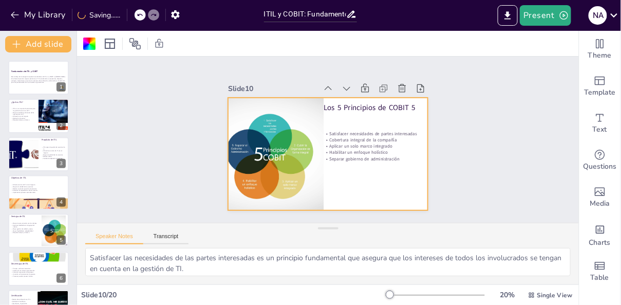
click at [120, 127] on div "Slide 1 Fundamentos de ITIL y COBIT Este trabajo de investigación explora los e…" at bounding box center [328, 139] width 502 height 166
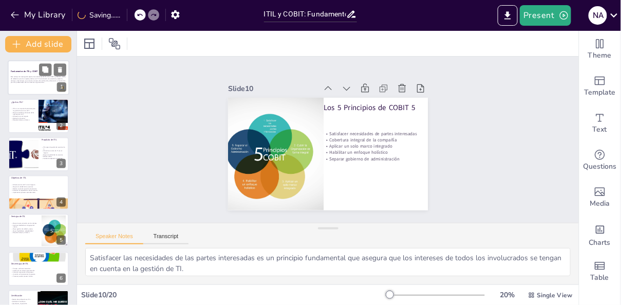
click at [32, 75] on div at bounding box center [39, 77] width 62 height 35
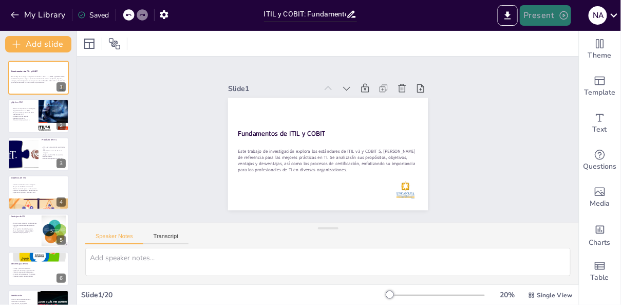
click at [544, 16] on button "Present" at bounding box center [545, 15] width 51 height 21
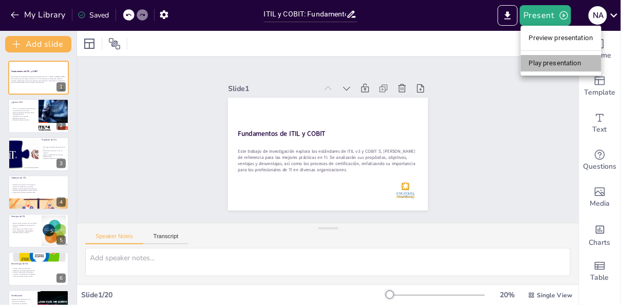
click at [552, 63] on li "Play presentation" at bounding box center [561, 63] width 81 height 16
